Goal: Find specific page/section: Find specific page/section

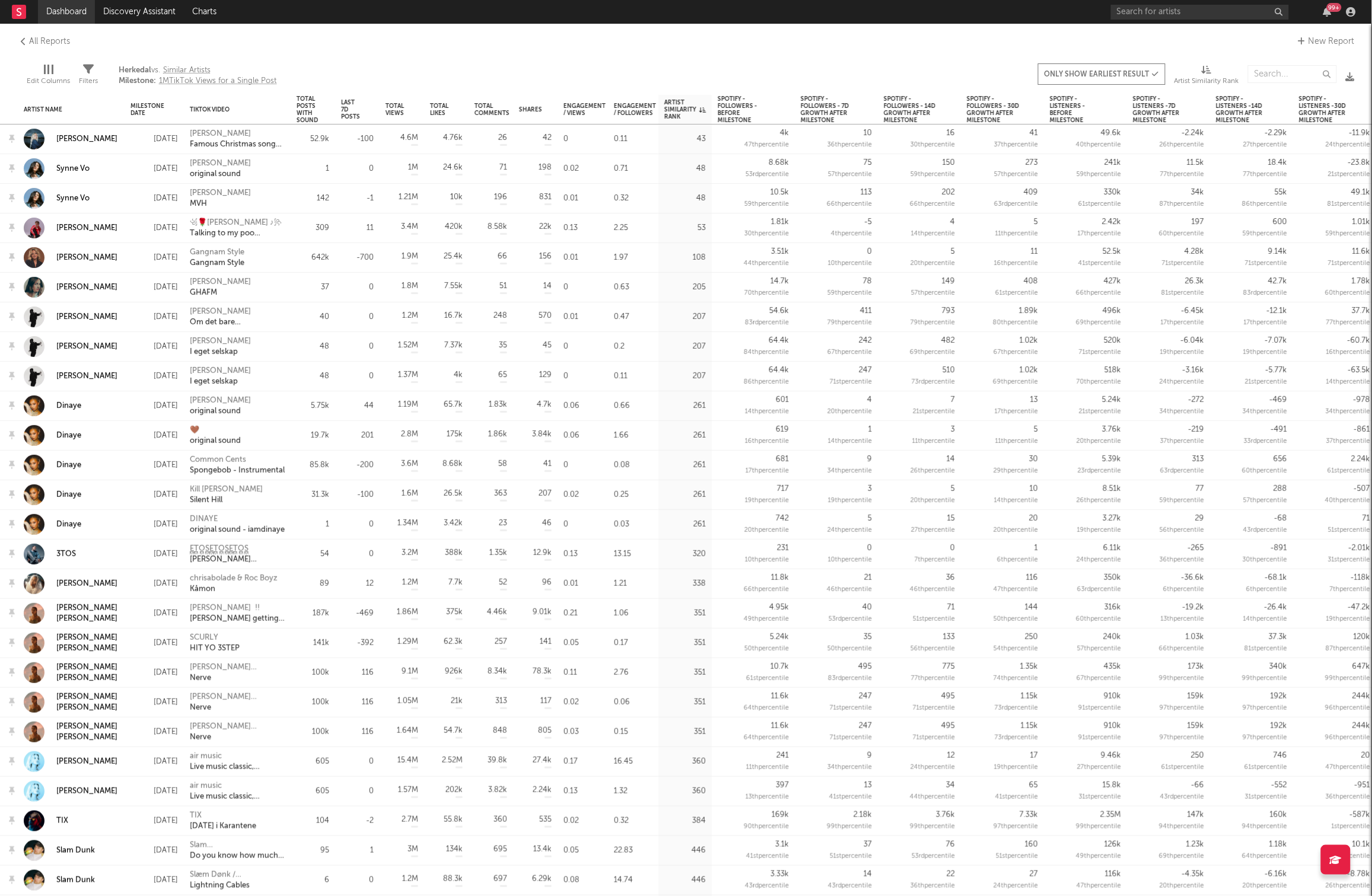
click at [72, 11] on link "Dashboard" at bounding box center [66, 11] width 57 height 23
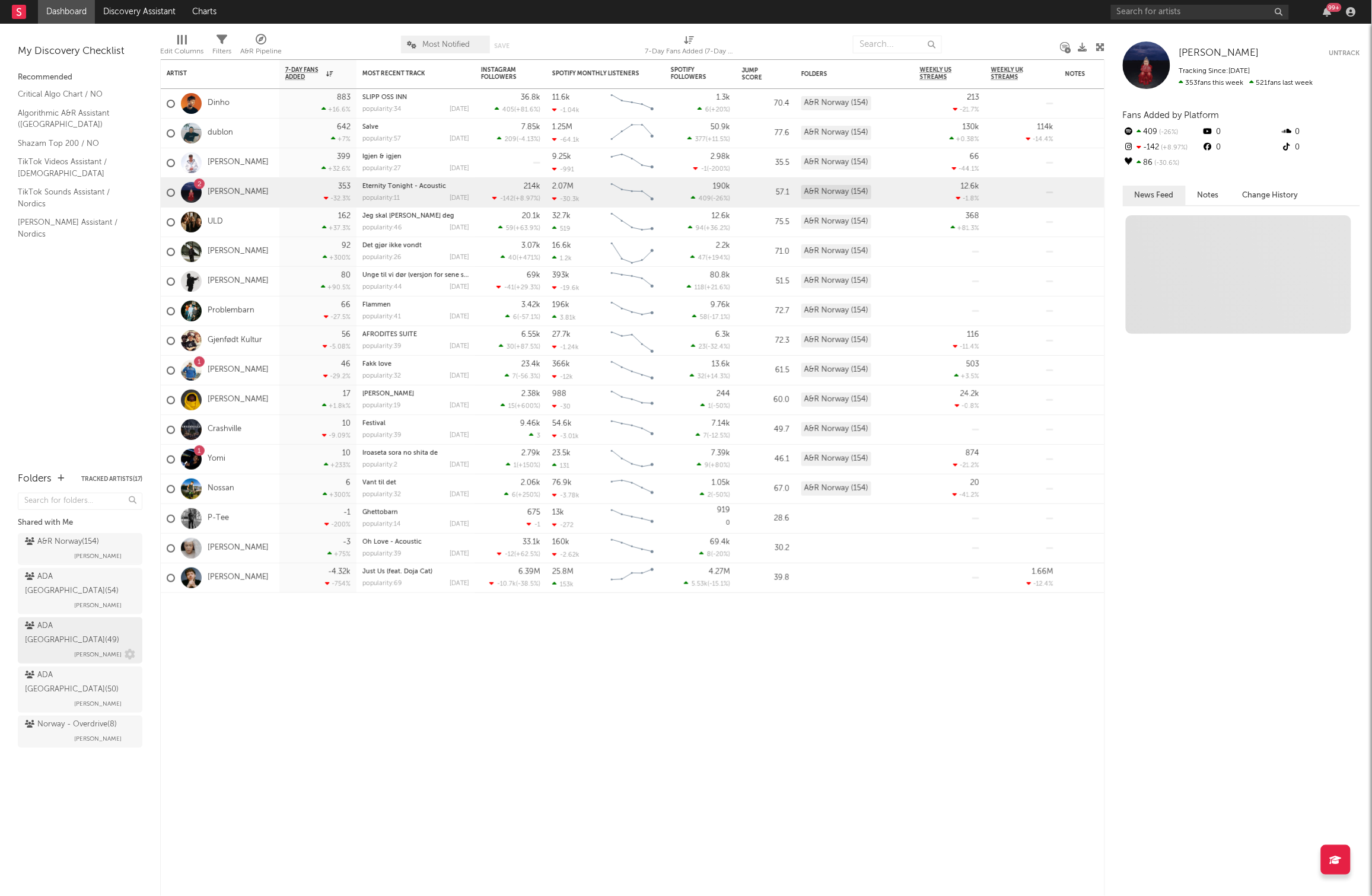
click at [78, 648] on span "[PERSON_NAME]" at bounding box center [97, 655] width 48 height 14
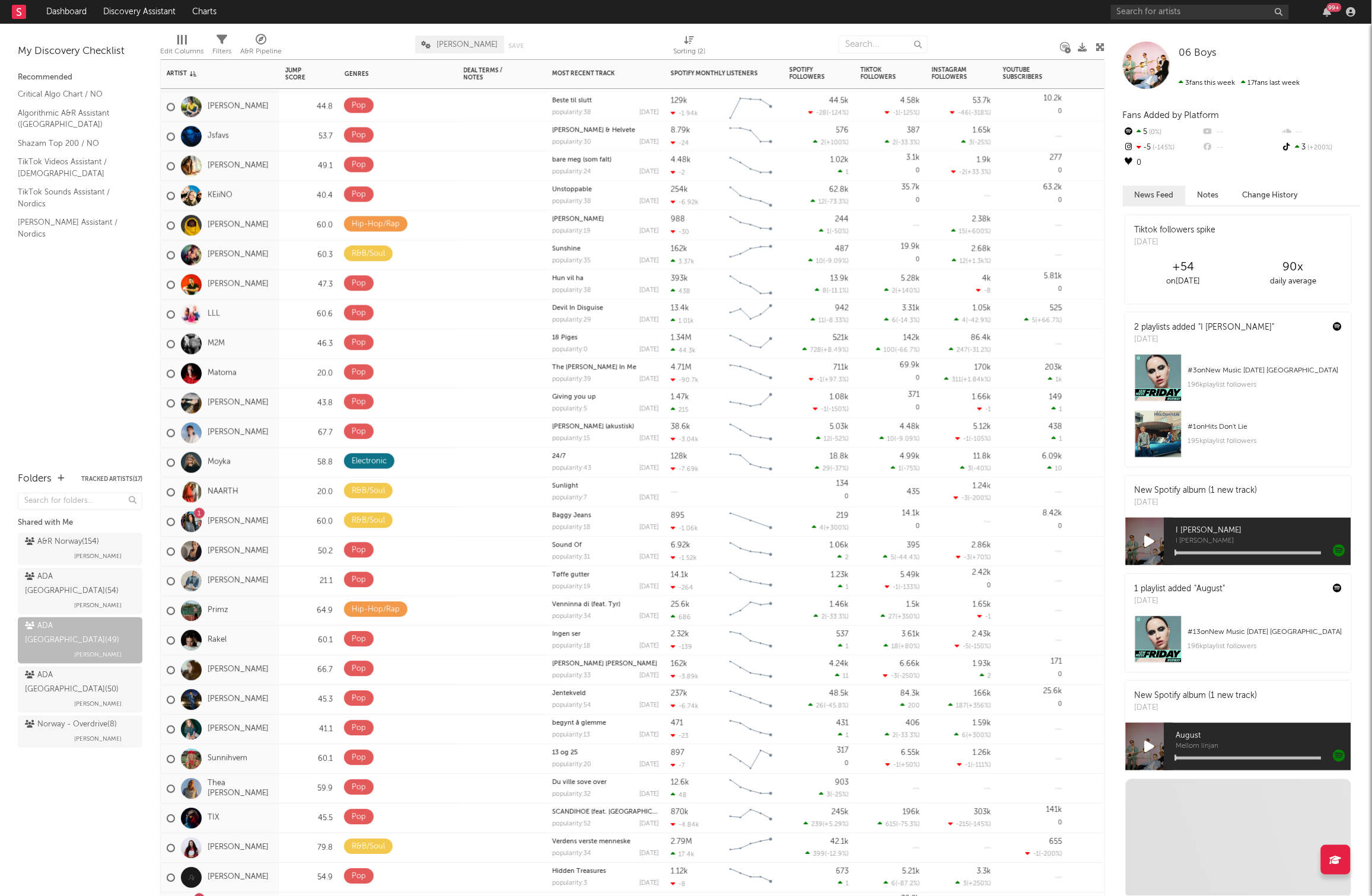
click at [250, 468] on div "Moyka" at bounding box center [220, 462] width 118 height 29
